Goal: Go to known website: Access a specific website the user already knows

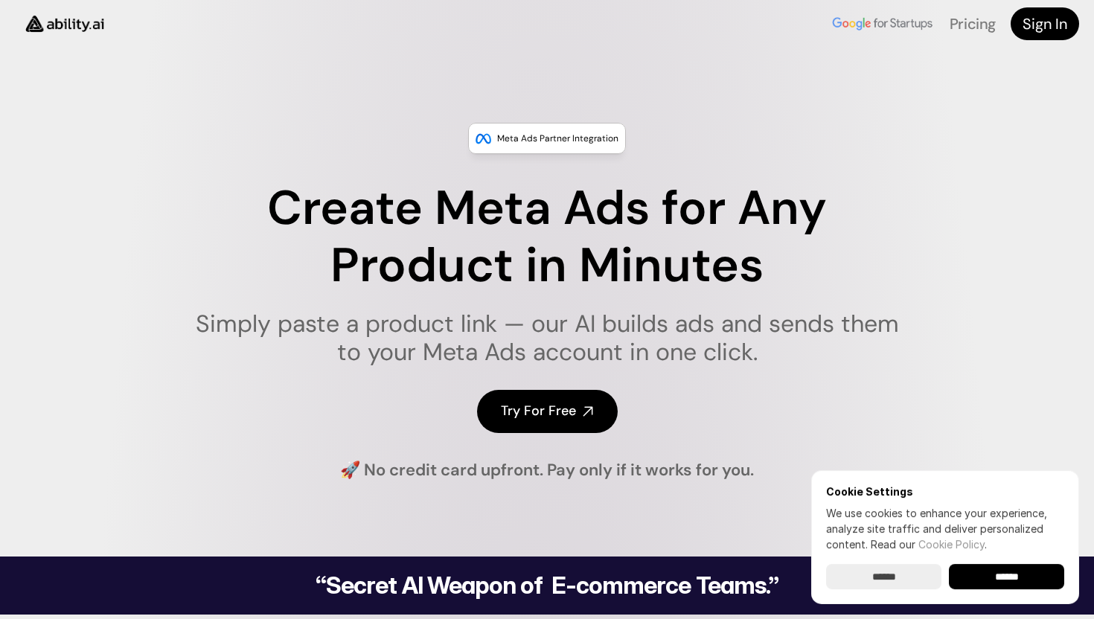
click at [91, 27] on img at bounding box center [65, 23] width 100 height 38
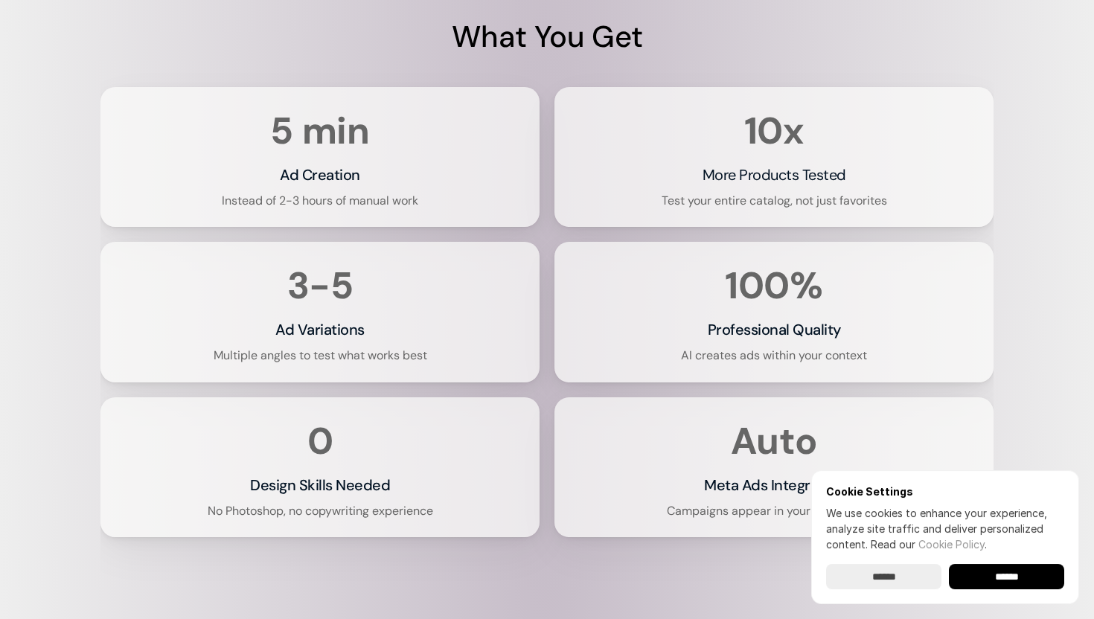
scroll to position [2956, 0]
